Goal: Task Accomplishment & Management: Use online tool/utility

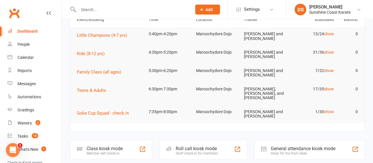
scroll to position [61, 0]
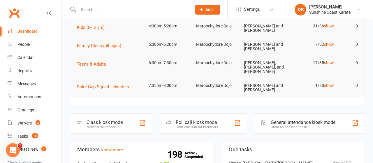
click at [196, 119] on div "Roll call kiosk mode" at bounding box center [197, 122] width 42 height 6
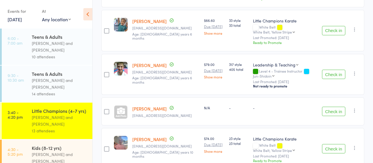
scroll to position [424, 0]
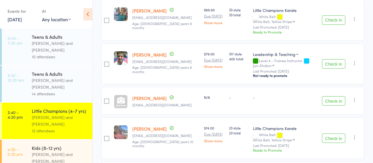
click at [332, 98] on button "Check in" at bounding box center [333, 100] width 23 height 9
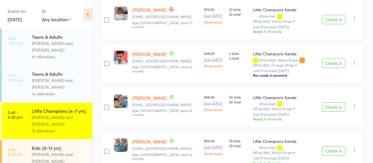
scroll to position [303, 0]
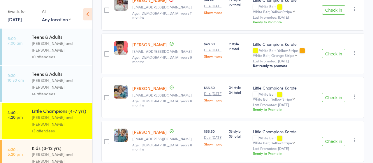
click at [332, 96] on button "Check in" at bounding box center [333, 97] width 23 height 9
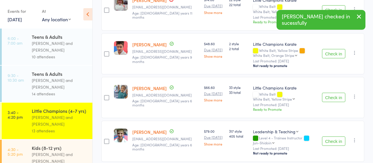
click at [332, 96] on button "Check in" at bounding box center [333, 97] width 23 height 9
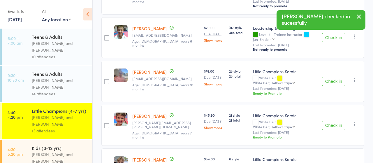
scroll to position [363, 0]
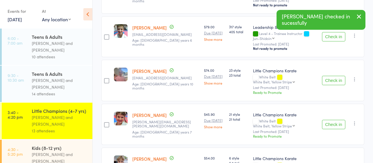
click at [328, 79] on button "Check in" at bounding box center [333, 80] width 23 height 9
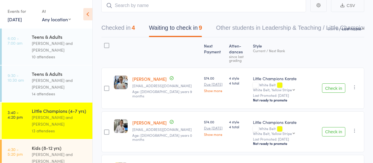
scroll to position [30, 0]
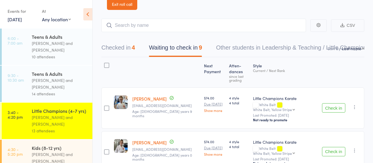
click at [42, 153] on div "Sandra Phillips and Martin Phillips" at bounding box center [60, 157] width 56 height 13
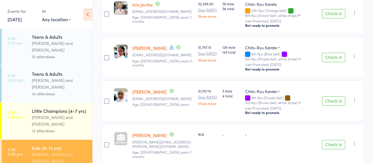
scroll to position [938, 0]
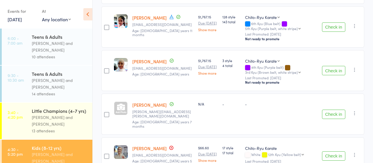
click at [145, 102] on link "Thomas Mcculkin" at bounding box center [149, 105] width 34 height 6
click at [18, 16] on div "Events for" at bounding box center [22, 11] width 29 height 10
click at [18, 20] on link "[DATE]" at bounding box center [15, 19] width 14 height 6
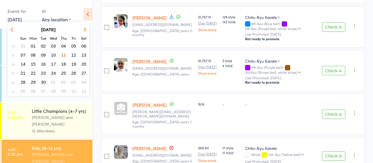
click at [56, 55] on button "10" at bounding box center [53, 55] width 9 height 8
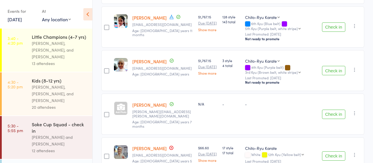
click at [50, 44] on div "Sandra Phillips, Martin Phillips, and Bailey Keefe" at bounding box center [60, 50] width 56 height 20
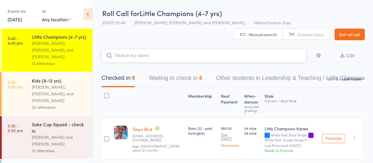
click at [168, 78] on button "Waiting to check in 4" at bounding box center [175, 79] width 53 height 15
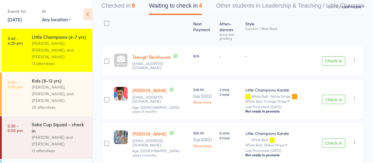
scroll to position [91, 0]
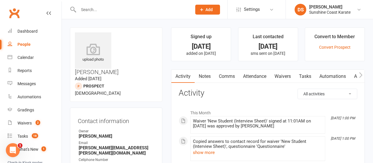
click at [256, 77] on link "Attendance" at bounding box center [254, 76] width 31 height 13
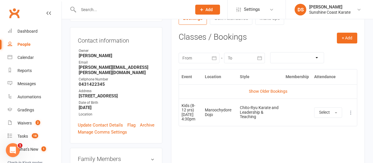
scroll to position [91, 0]
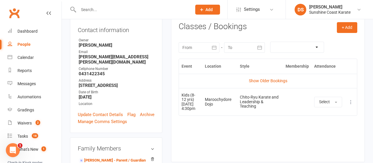
click at [351, 105] on icon at bounding box center [351, 102] width 6 height 6
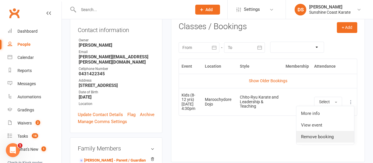
click at [314, 136] on link "Remove booking" at bounding box center [325, 137] width 58 height 12
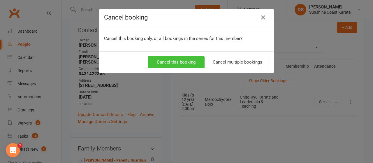
click at [188, 61] on button "Cancel this booking" at bounding box center [176, 62] width 57 height 12
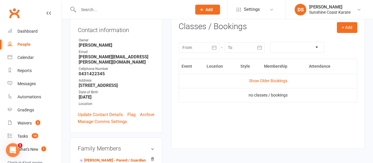
scroll to position [0, 0]
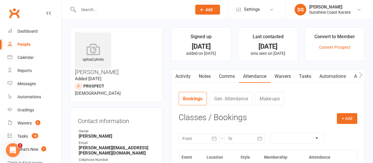
drag, startPoint x: 138, startPoint y: 42, endPoint x: 116, endPoint y: 33, distance: 23.8
click at [116, 33] on h3 "Thomas Mcculkin" at bounding box center [116, 53] width 82 height 43
copy h3 "Thomas Mcculkin"
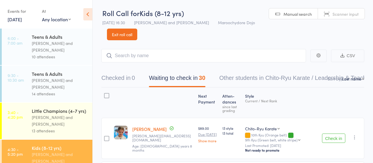
click at [59, 120] on div "[PERSON_NAME] and [PERSON_NAME]" at bounding box center [60, 120] width 56 height 13
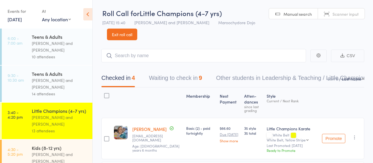
click at [178, 78] on button "Waiting to check in 9" at bounding box center [175, 79] width 53 height 15
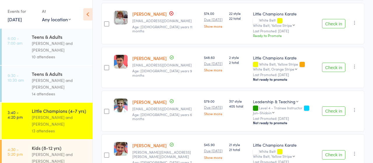
scroll to position [303, 0]
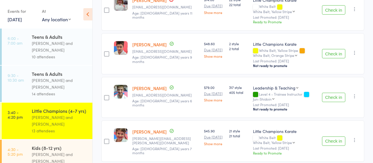
click at [330, 53] on button "Check in" at bounding box center [333, 53] width 23 height 9
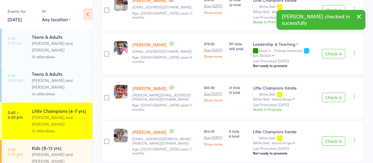
click at [330, 94] on button "Check in" at bounding box center [333, 97] width 23 height 9
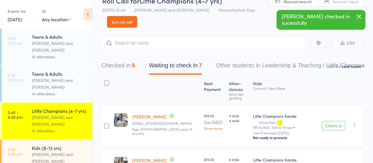
scroll to position [0, 0]
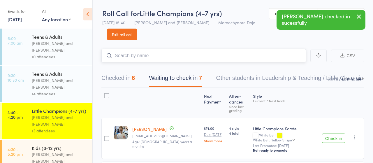
click at [139, 55] on input "search" at bounding box center [203, 55] width 204 height 13
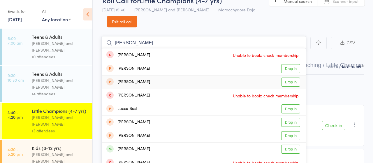
scroll to position [30, 0]
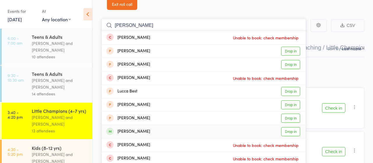
type input "luca"
click at [294, 132] on link "Drop in" at bounding box center [290, 131] width 19 height 9
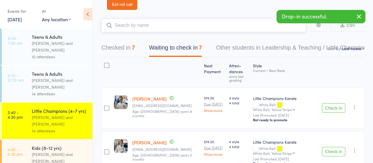
click at [126, 27] on input "search" at bounding box center [203, 25] width 204 height 13
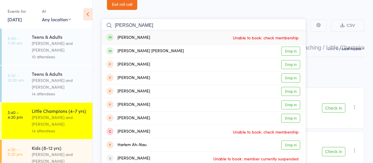
type input "arley"
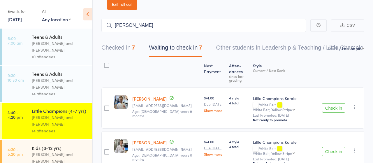
click at [114, 48] on button "Checked in 7" at bounding box center [117, 48] width 33 height 15
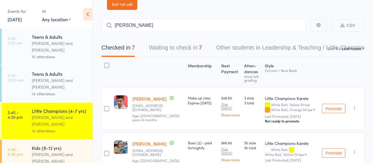
click at [172, 49] on button "Waiting to check in 7" at bounding box center [175, 48] width 53 height 15
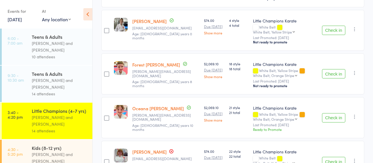
scroll to position [0, 0]
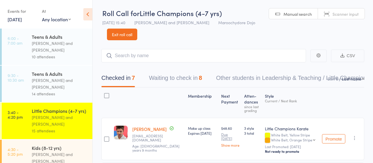
click at [174, 81] on button "Waiting to check in 8" at bounding box center [175, 79] width 53 height 15
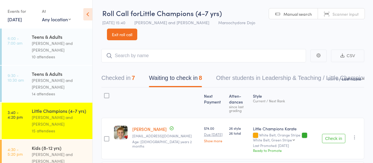
click at [333, 137] on button "Check in" at bounding box center [333, 138] width 23 height 9
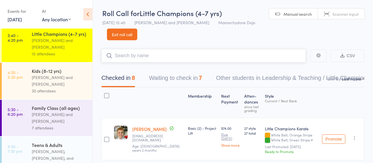
click at [138, 55] on input "search" at bounding box center [203, 55] width 204 height 13
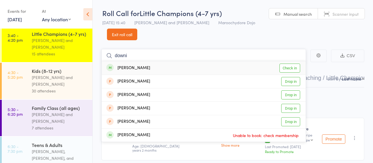
type input "downi"
click at [286, 68] on link "Check in" at bounding box center [289, 67] width 21 height 9
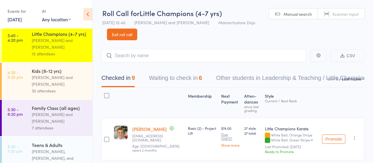
click at [48, 73] on div "Kids (8-12 yrs)" at bounding box center [60, 71] width 56 height 6
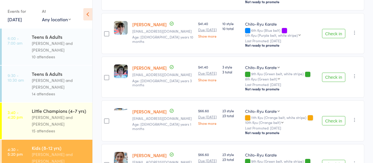
scroll to position [242, 0]
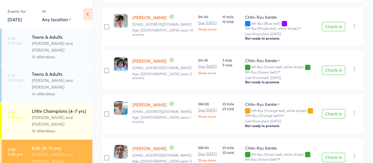
click at [330, 112] on button "Check in" at bounding box center [333, 113] width 23 height 9
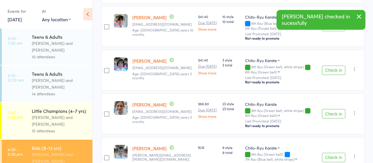
click at [330, 112] on button "Check in" at bounding box center [333, 113] width 23 height 9
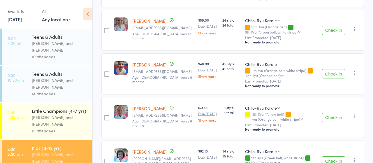
scroll to position [515, 0]
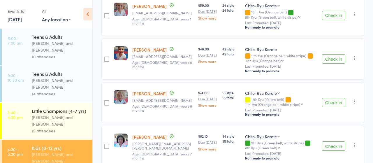
click at [334, 99] on button "Check in" at bounding box center [333, 102] width 23 height 9
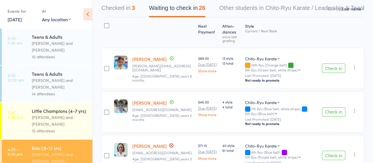
scroll to position [100, 0]
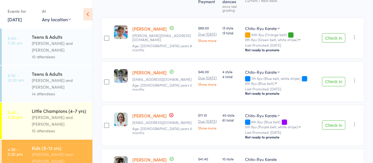
click at [333, 125] on button "Check in" at bounding box center [333, 124] width 23 height 9
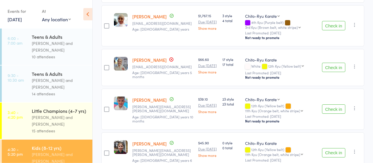
scroll to position [766, 0]
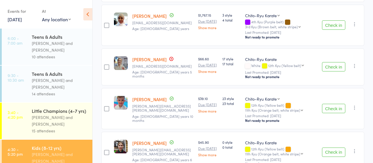
click at [334, 64] on button "Check in" at bounding box center [333, 66] width 23 height 9
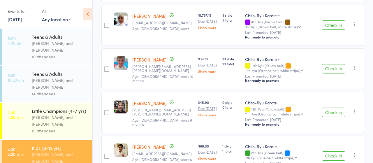
click at [334, 111] on button "Check in" at bounding box center [333, 111] width 23 height 9
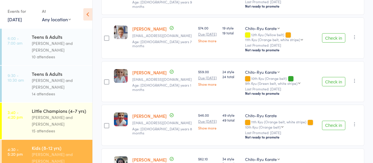
scroll to position [403, 0]
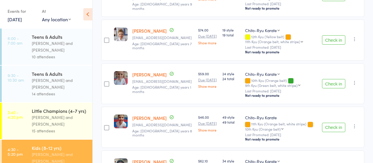
click at [334, 38] on button "Check in" at bounding box center [333, 39] width 23 height 9
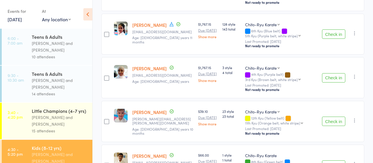
scroll to position [675, 0]
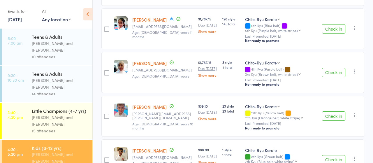
click at [337, 114] on button "Check in" at bounding box center [333, 115] width 23 height 9
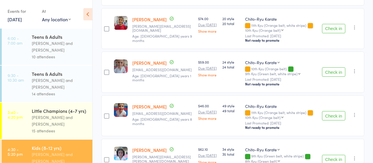
scroll to position [342, 0]
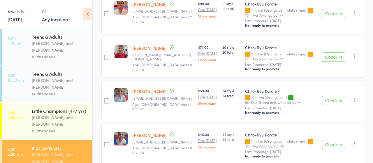
click at [332, 100] on button "Check in" at bounding box center [333, 100] width 23 height 9
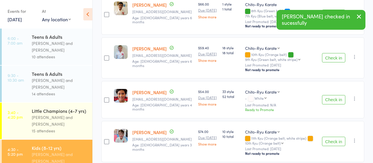
scroll to position [766, 0]
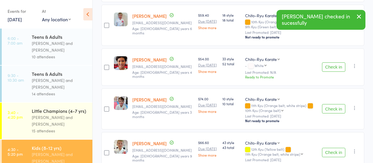
click at [334, 65] on button "Check in" at bounding box center [333, 66] width 23 height 9
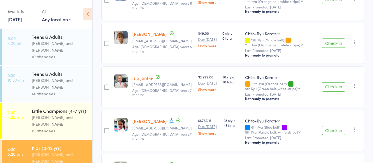
scroll to position [500, 0]
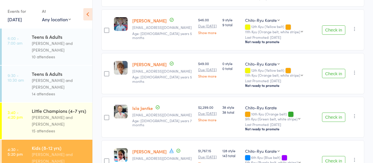
click at [331, 73] on button "Check in" at bounding box center [333, 73] width 23 height 9
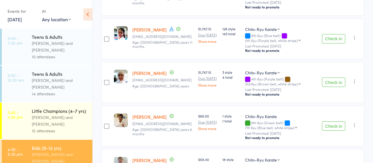
scroll to position [605, 0]
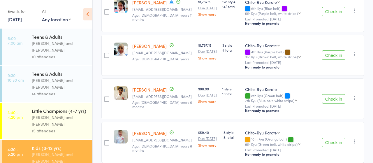
click at [330, 96] on button "Check in" at bounding box center [333, 98] width 23 height 9
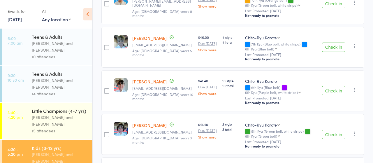
scroll to position [121, 0]
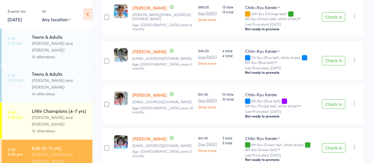
click at [333, 103] on button "Check in" at bounding box center [333, 103] width 23 height 9
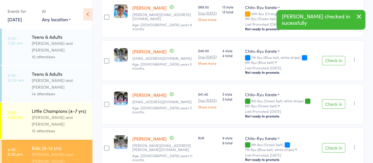
click at [333, 103] on button "Check in" at bounding box center [333, 103] width 23 height 9
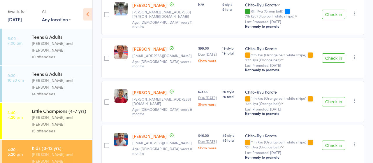
scroll to position [212, 0]
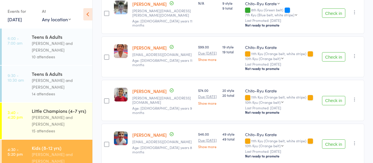
click at [327, 100] on button "Check in" at bounding box center [333, 100] width 23 height 9
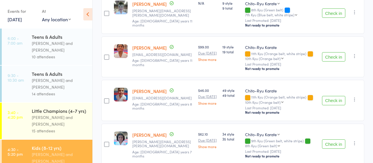
click at [332, 13] on button "Check in" at bounding box center [333, 12] width 23 height 9
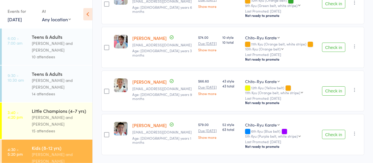
scroll to position [542, 0]
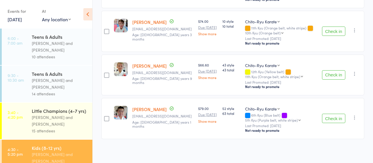
click at [331, 72] on button "Check in" at bounding box center [333, 74] width 23 height 9
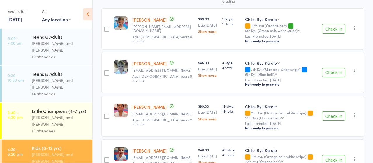
scroll to position [105, 0]
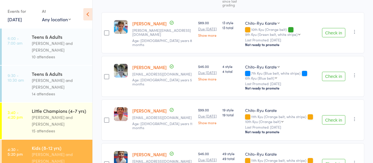
click at [331, 77] on button "Check in" at bounding box center [333, 76] width 23 height 9
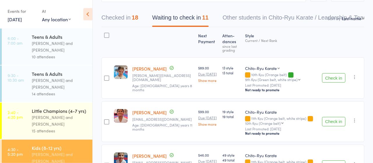
scroll to position [0, 0]
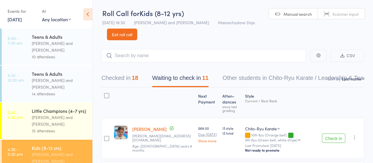
click at [42, 81] on div "Martin Phillips and Sandra Phillips" at bounding box center [60, 83] width 56 height 13
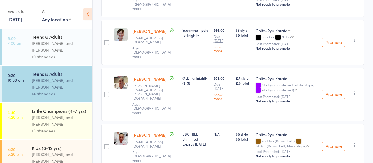
scroll to position [540, 0]
click at [141, 131] on link "[PERSON_NAME]" at bounding box center [149, 134] width 34 height 6
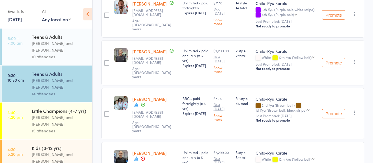
scroll to position [298, 0]
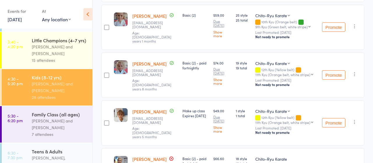
scroll to position [38, 0]
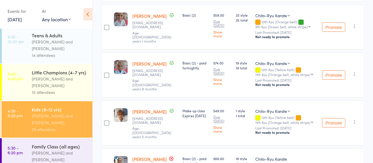
click at [47, 74] on div "Little Champions (4-7 yrs)" at bounding box center [60, 72] width 56 height 6
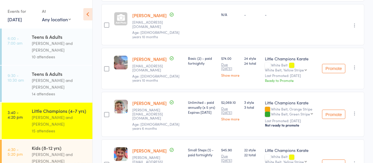
scroll to position [363, 0]
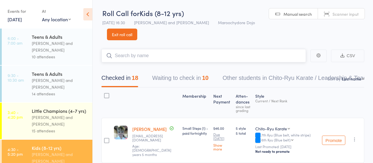
click at [179, 77] on button "Waiting to check in 10" at bounding box center [180, 79] width 56 height 15
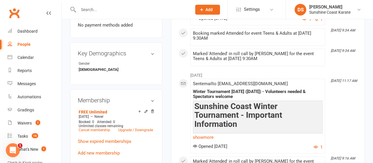
scroll to position [242, 0]
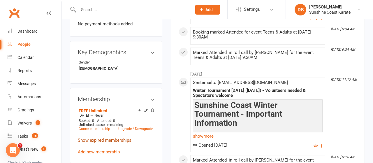
click at [98, 137] on link "Show expired memberships" at bounding box center [105, 139] width 54 height 5
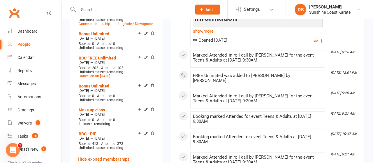
scroll to position [363, 0]
